Goal: Find specific page/section

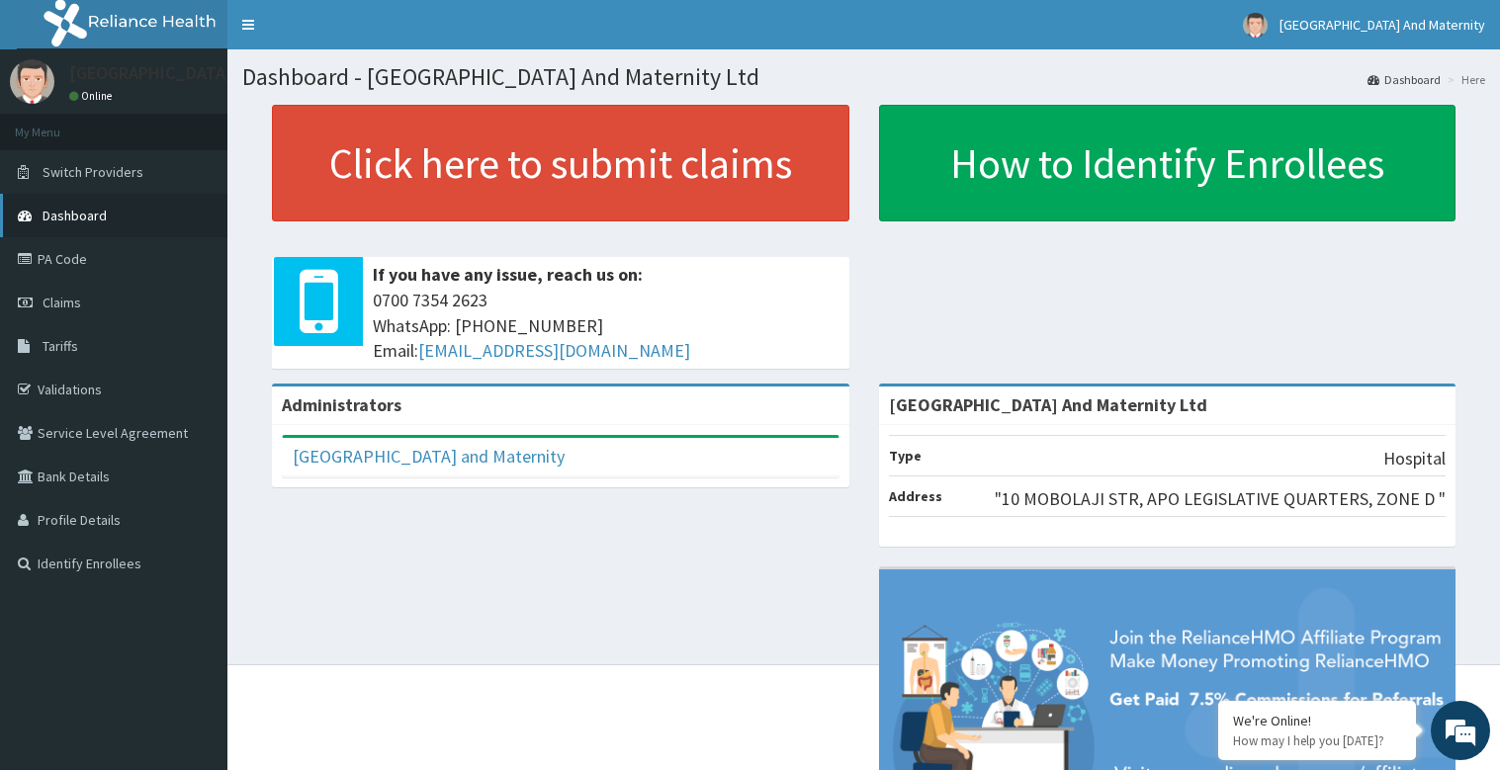
click at [112, 216] on link "Dashboard" at bounding box center [113, 216] width 227 height 44
click at [99, 389] on link "Validations" at bounding box center [113, 390] width 227 height 44
click at [88, 389] on link "Validations" at bounding box center [113, 390] width 227 height 44
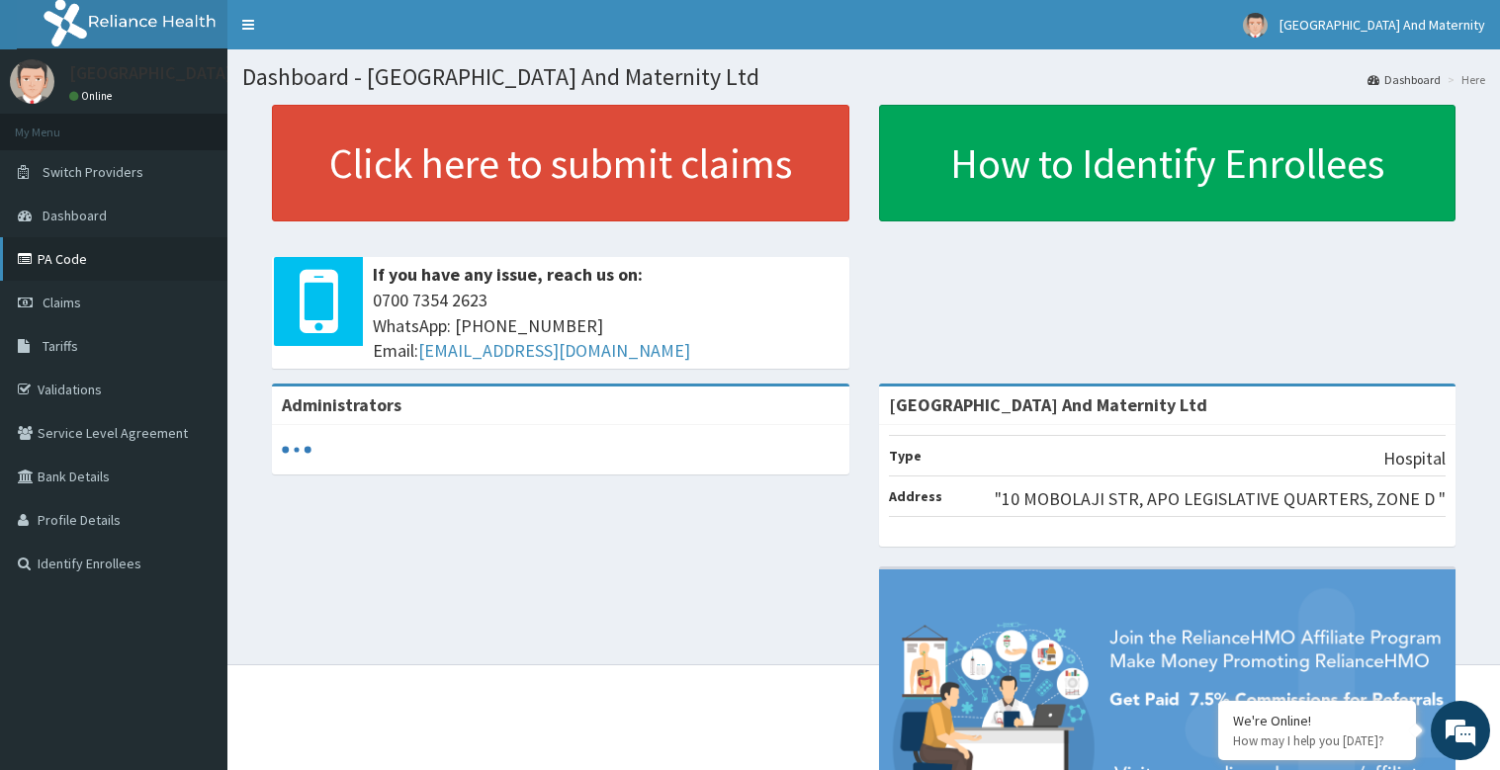
click at [72, 261] on link "PA Code" at bounding box center [113, 259] width 227 height 44
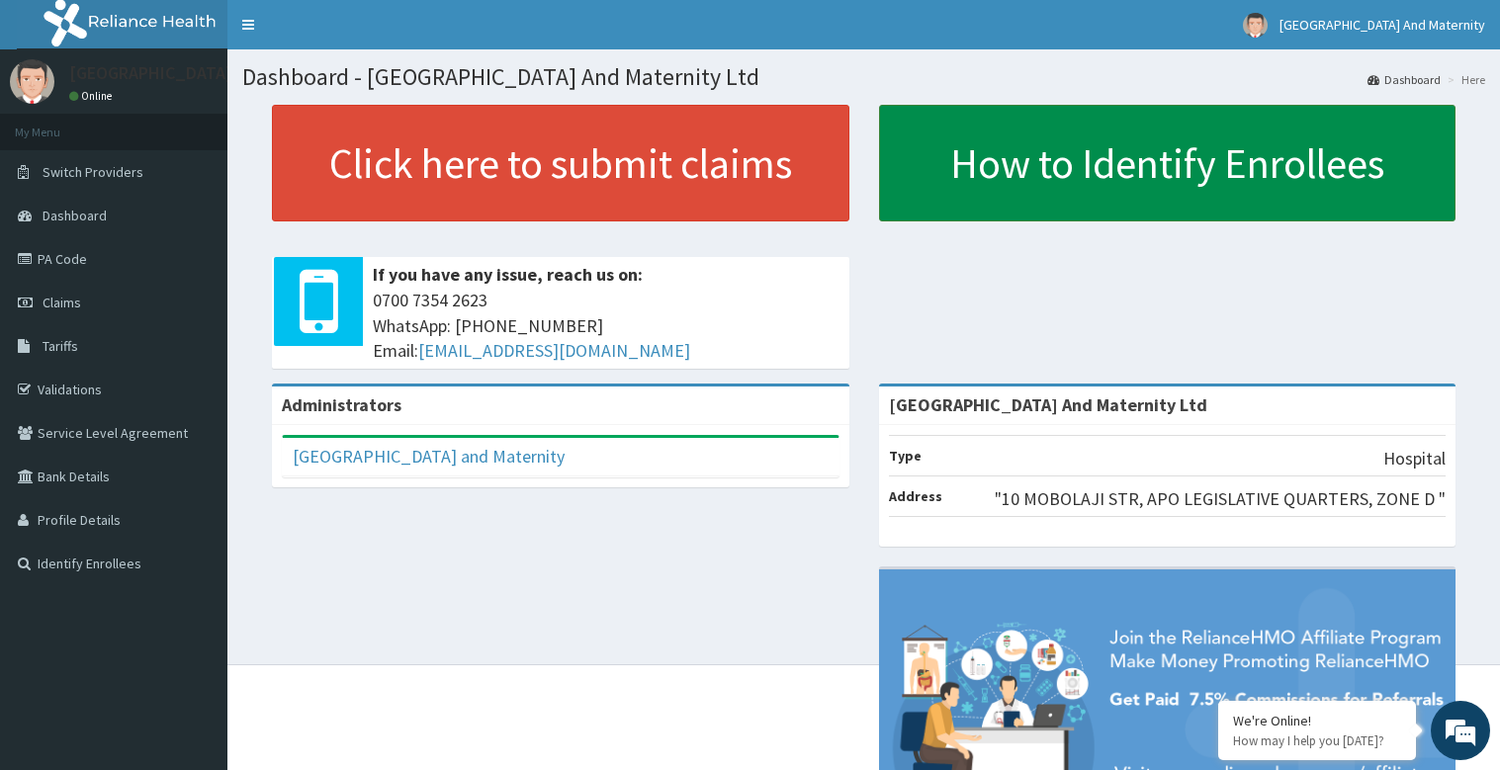
click at [1140, 169] on link "How to Identify Enrollees" at bounding box center [1168, 163] width 578 height 117
